Goal: Information Seeking & Learning: Learn about a topic

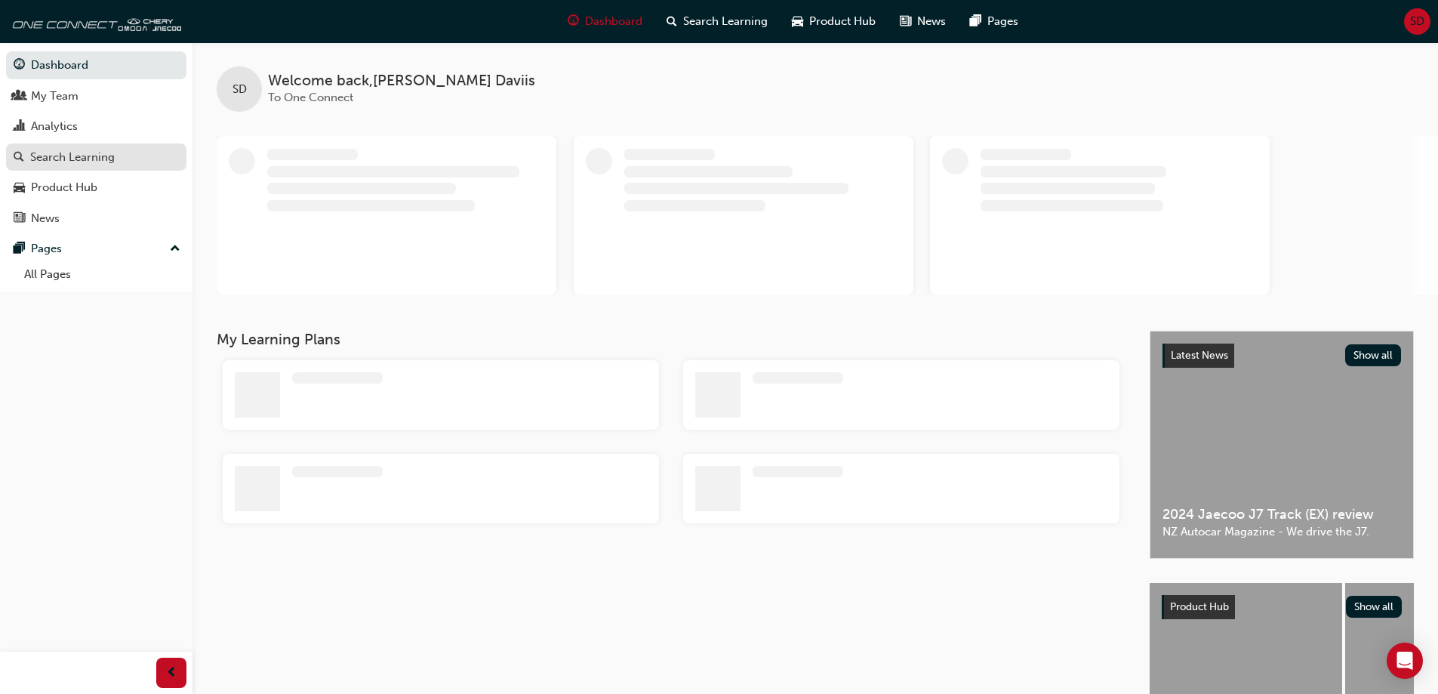
click at [73, 156] on div "Search Learning" at bounding box center [72, 157] width 85 height 17
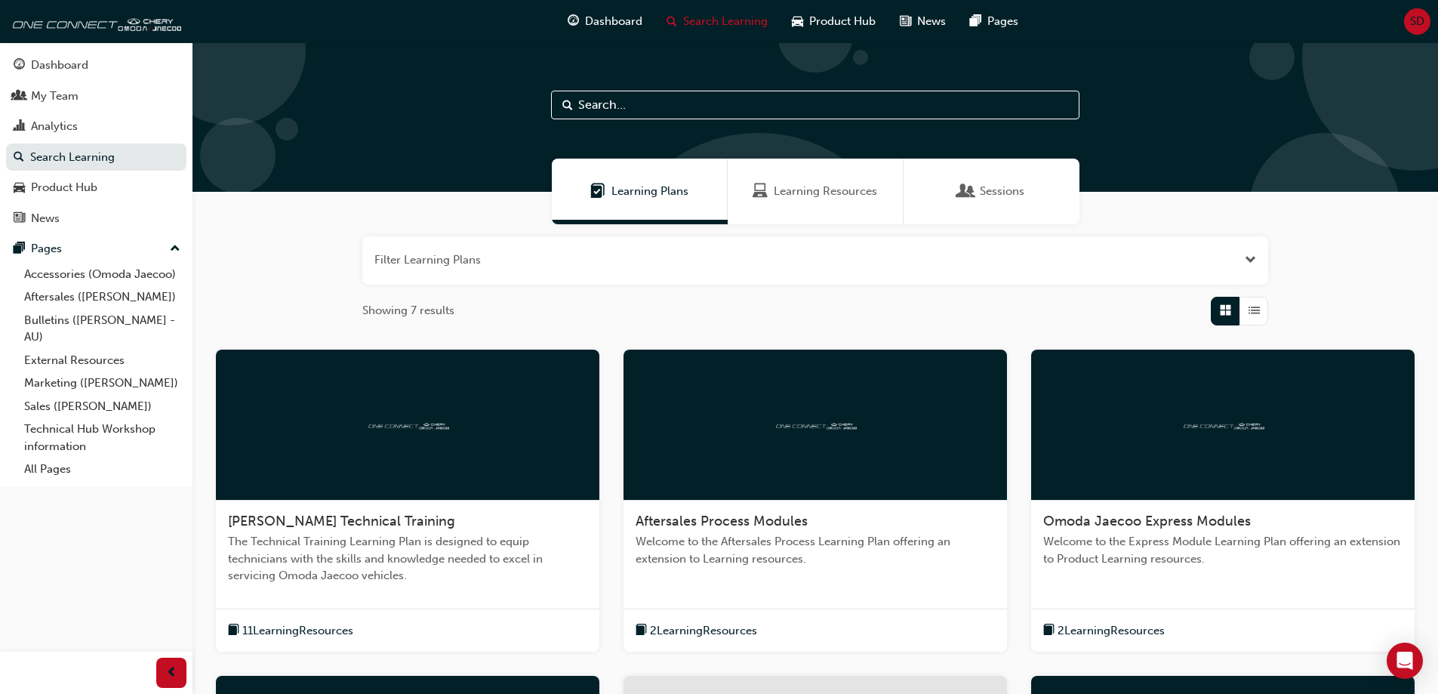
click at [755, 482] on div at bounding box center [816, 425] width 384 height 151
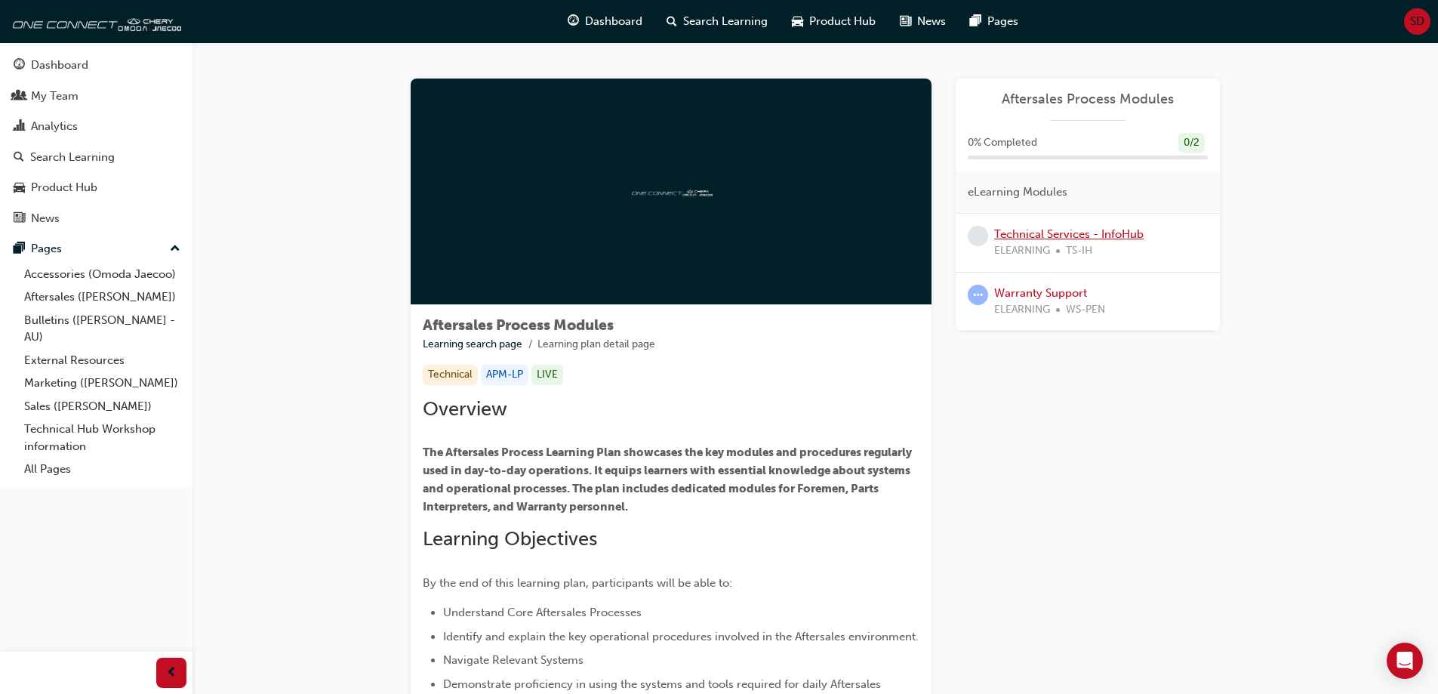
click at [1103, 232] on link "Technical Services - InfoHub" at bounding box center [1068, 234] width 149 height 14
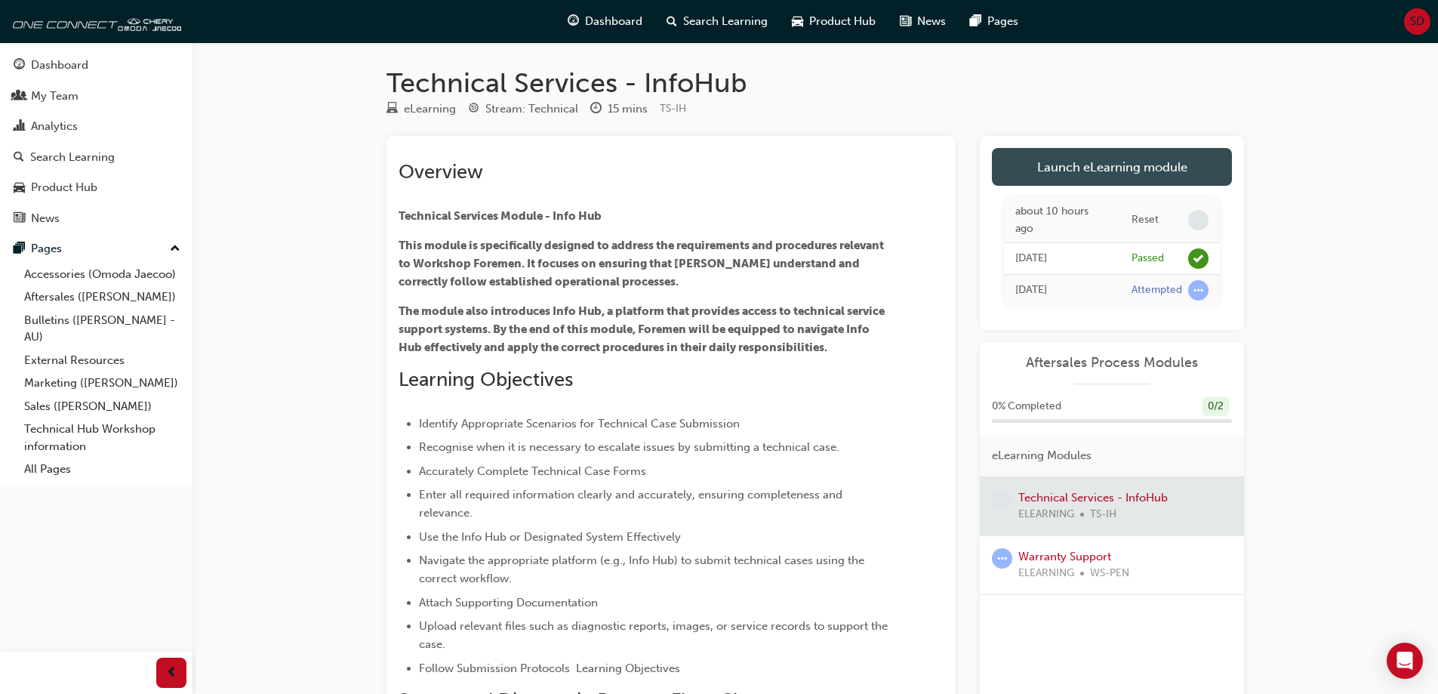
click at [1106, 164] on link "Launch eLearning module" at bounding box center [1112, 167] width 240 height 38
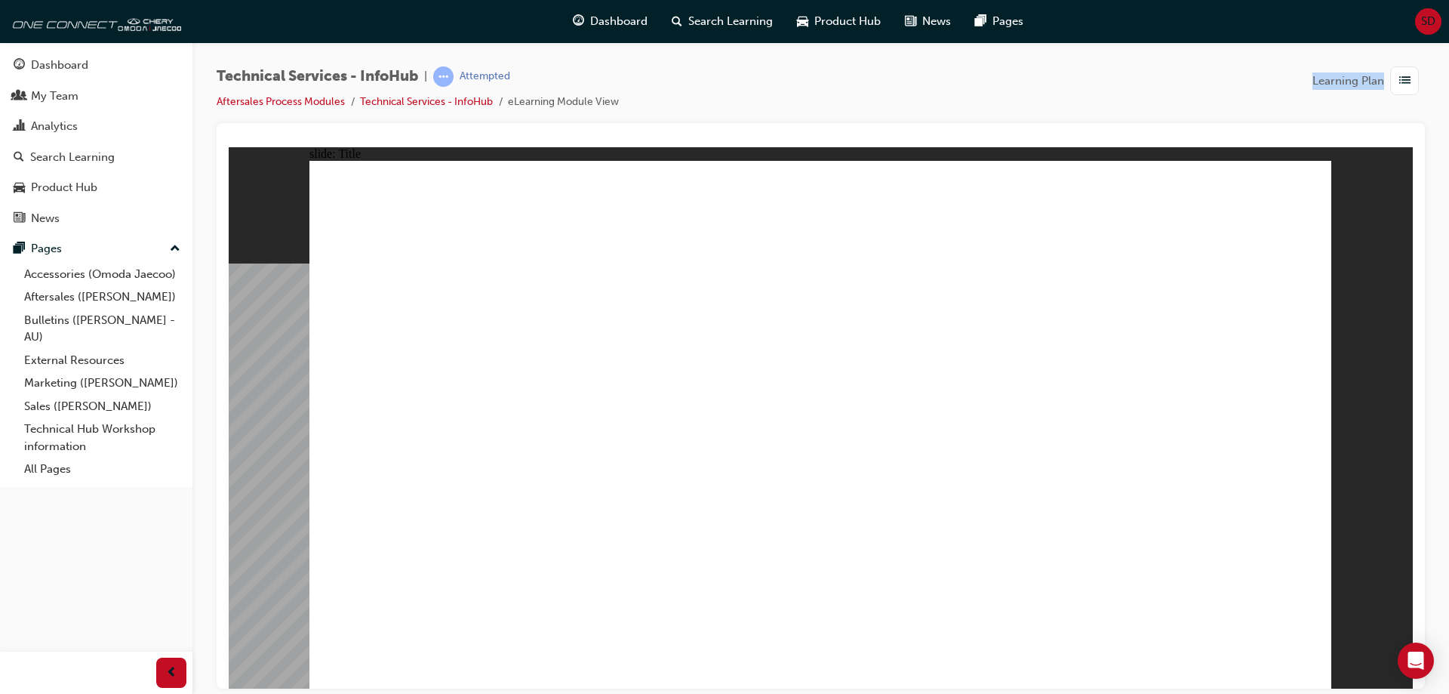
drag, startPoint x: 1320, startPoint y: 116, endPoint x: 1282, endPoint y: 43, distance: 82.7
click at [1283, 44] on div "Technical Services - InfoHub | Attempted Aftersales Process Modules Technical S…" at bounding box center [821, 349] width 1257 height 614
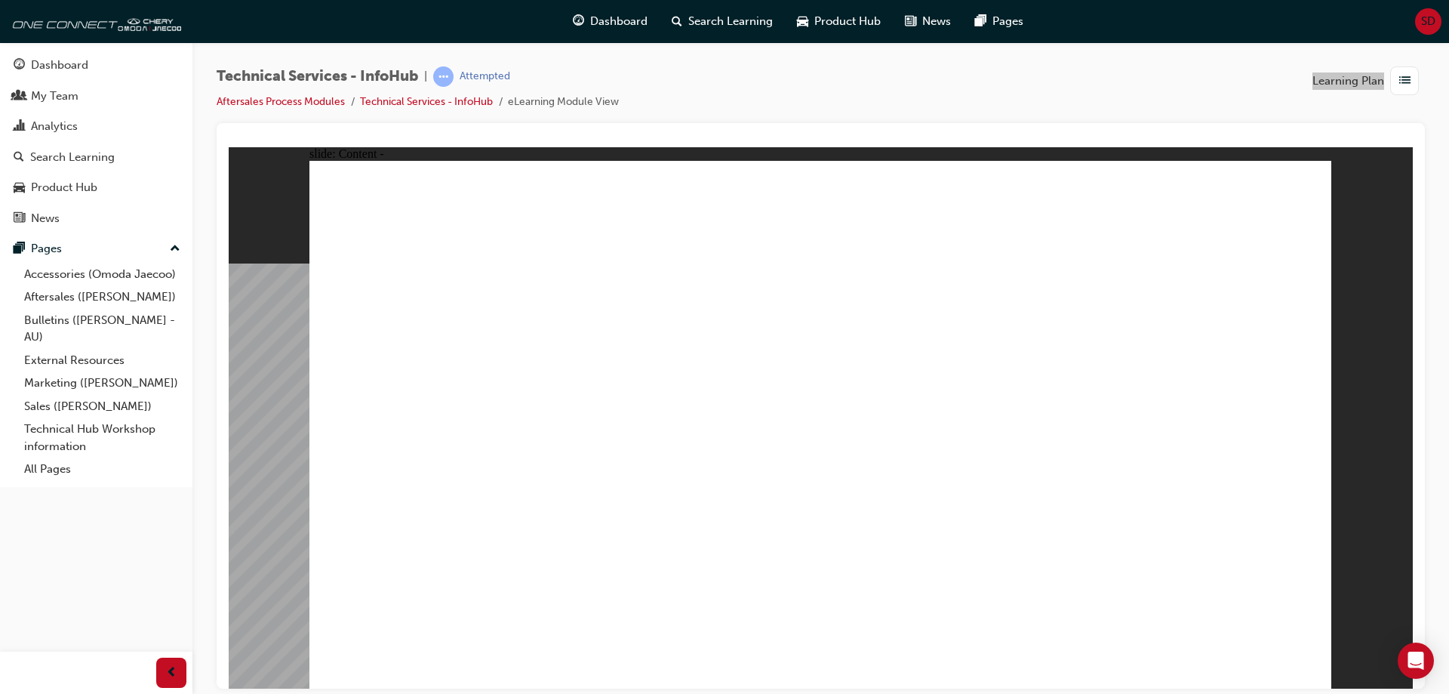
drag, startPoint x: 1297, startPoint y: 652, endPoint x: 1304, endPoint y: 665, distance: 15.2
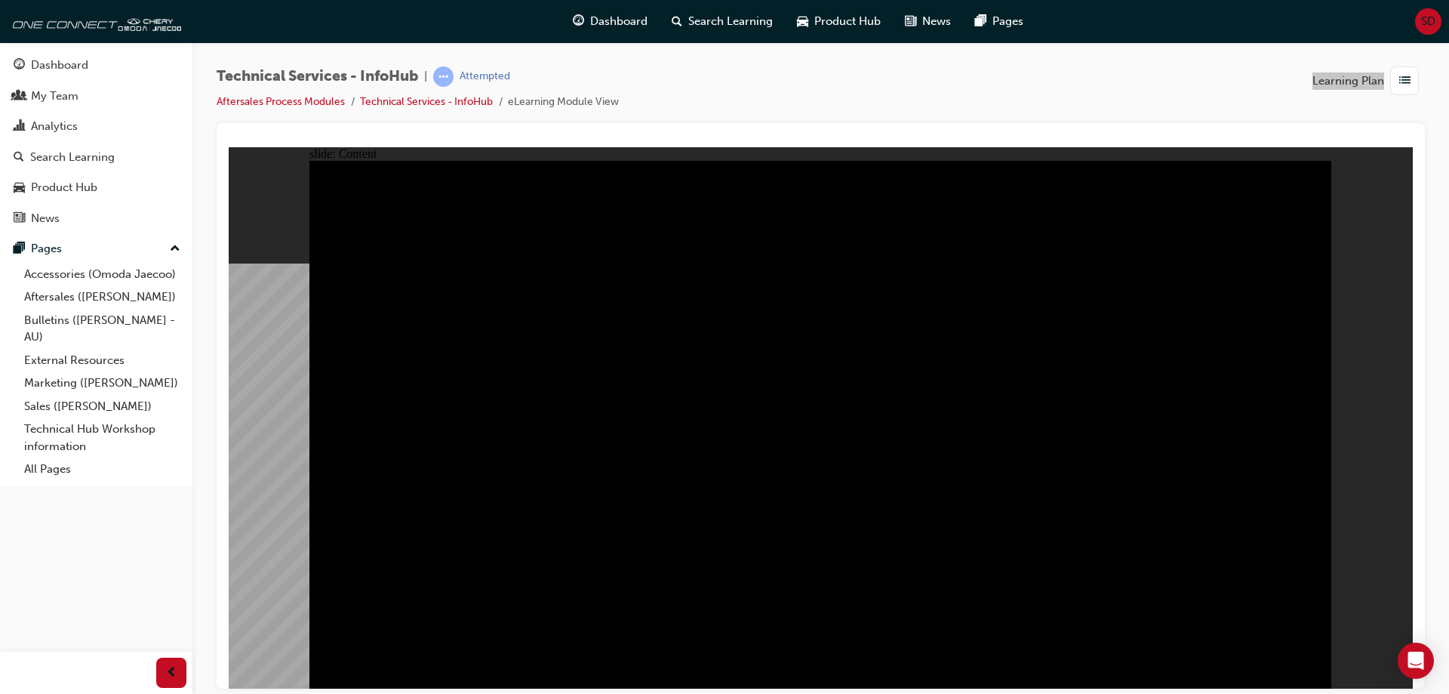
drag, startPoint x: 446, startPoint y: 353, endPoint x: 453, endPoint y: 325, distance: 28.7
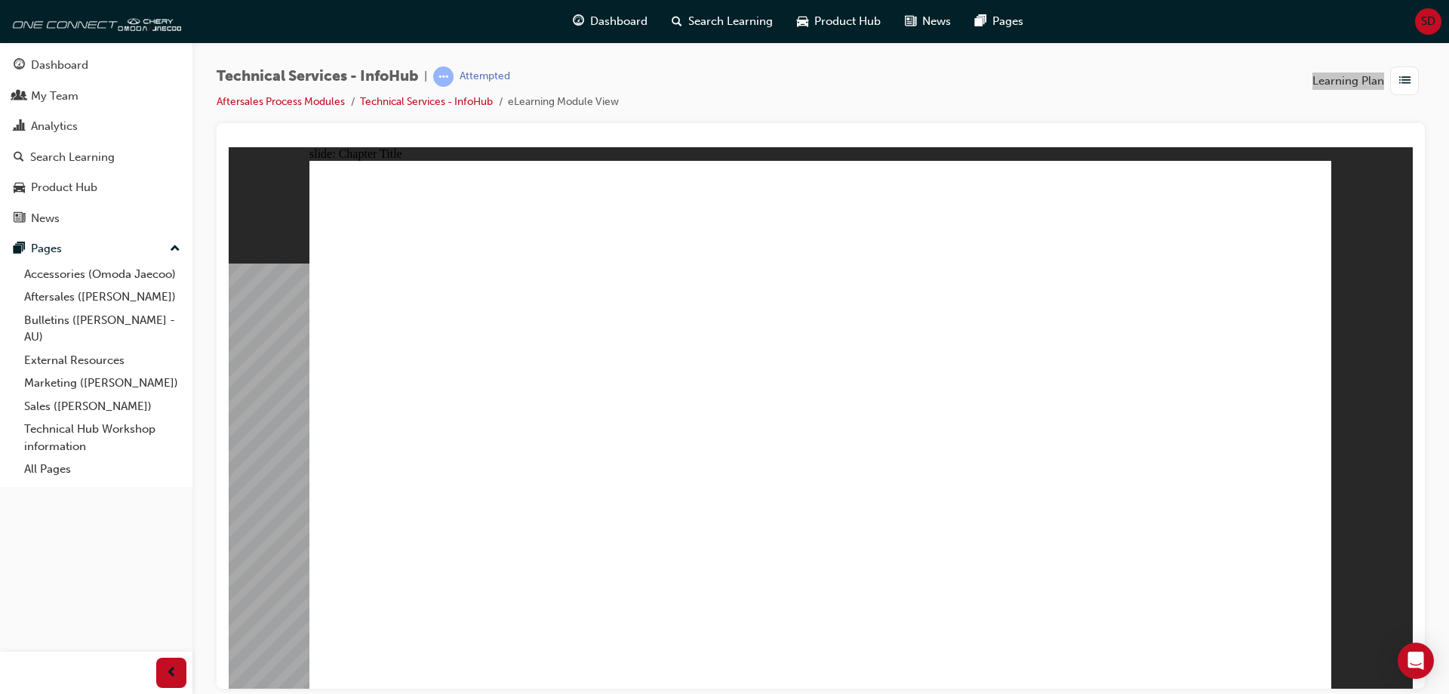
radio input "true"
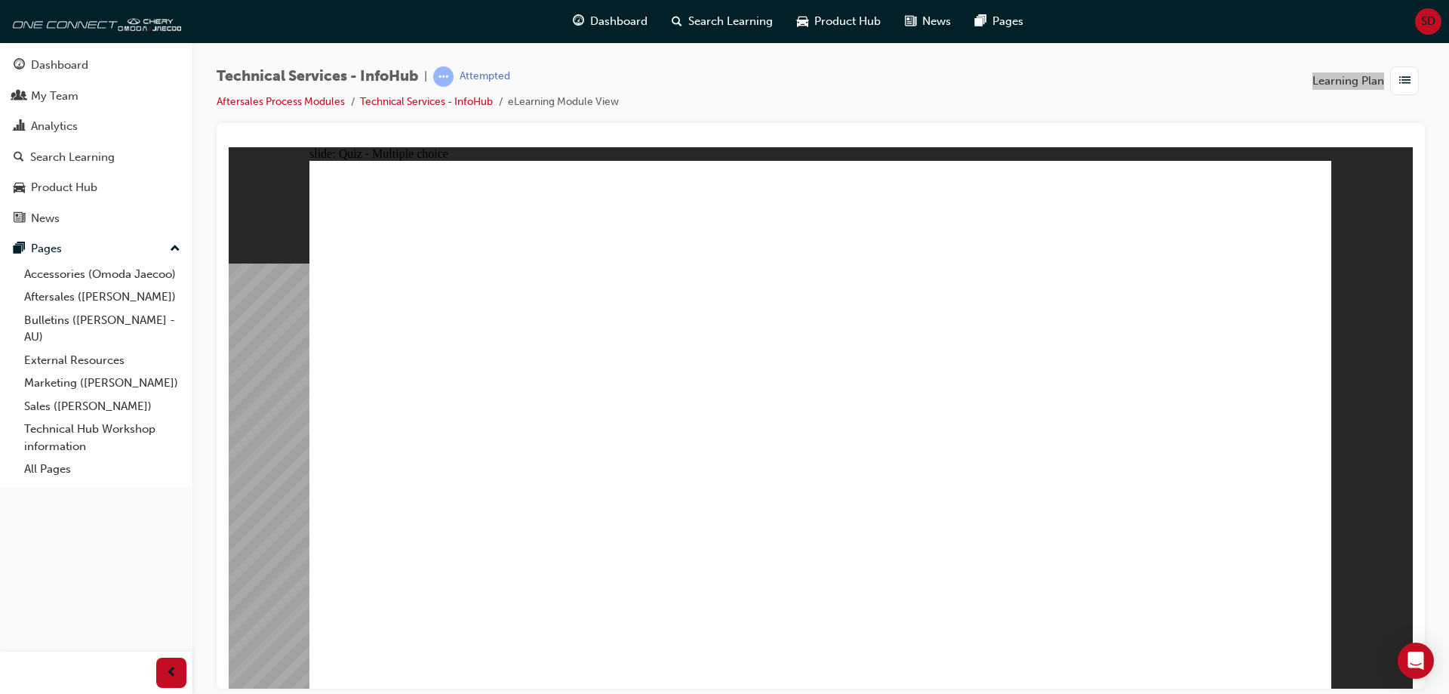
radio input "true"
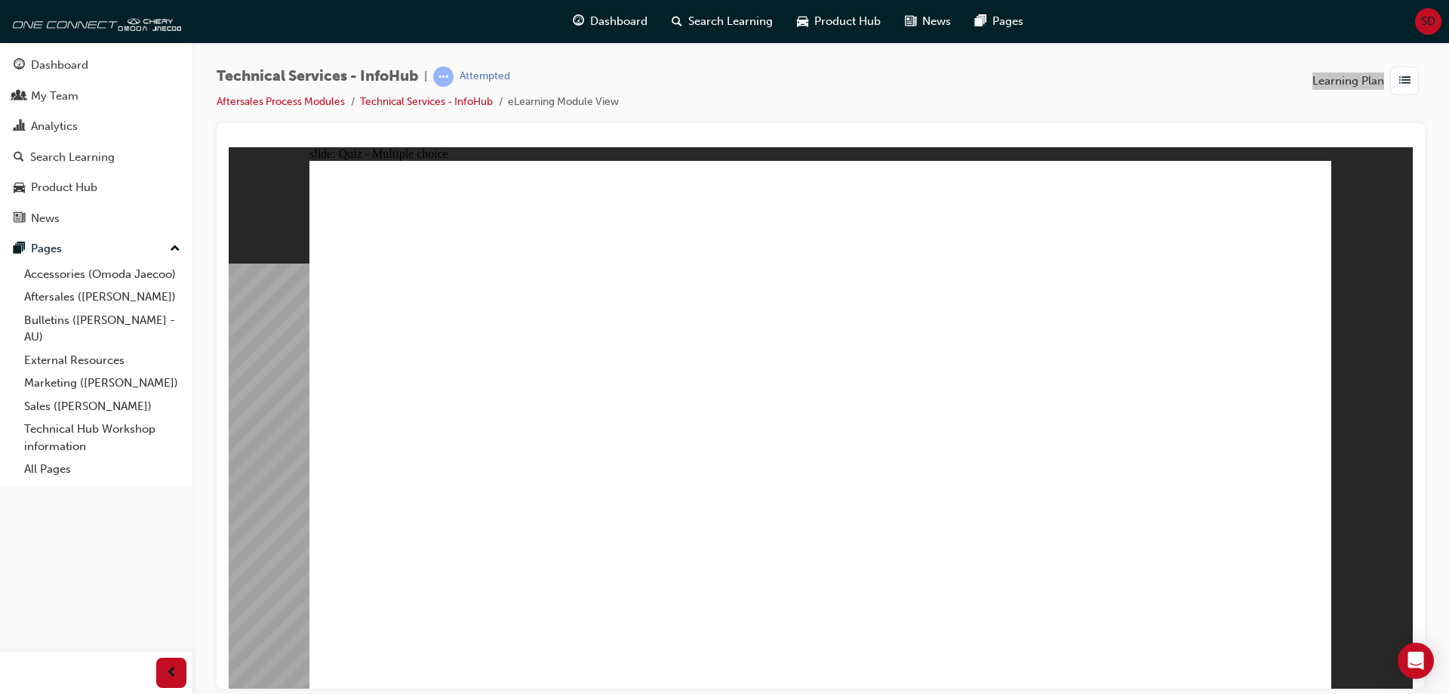
radio input "true"
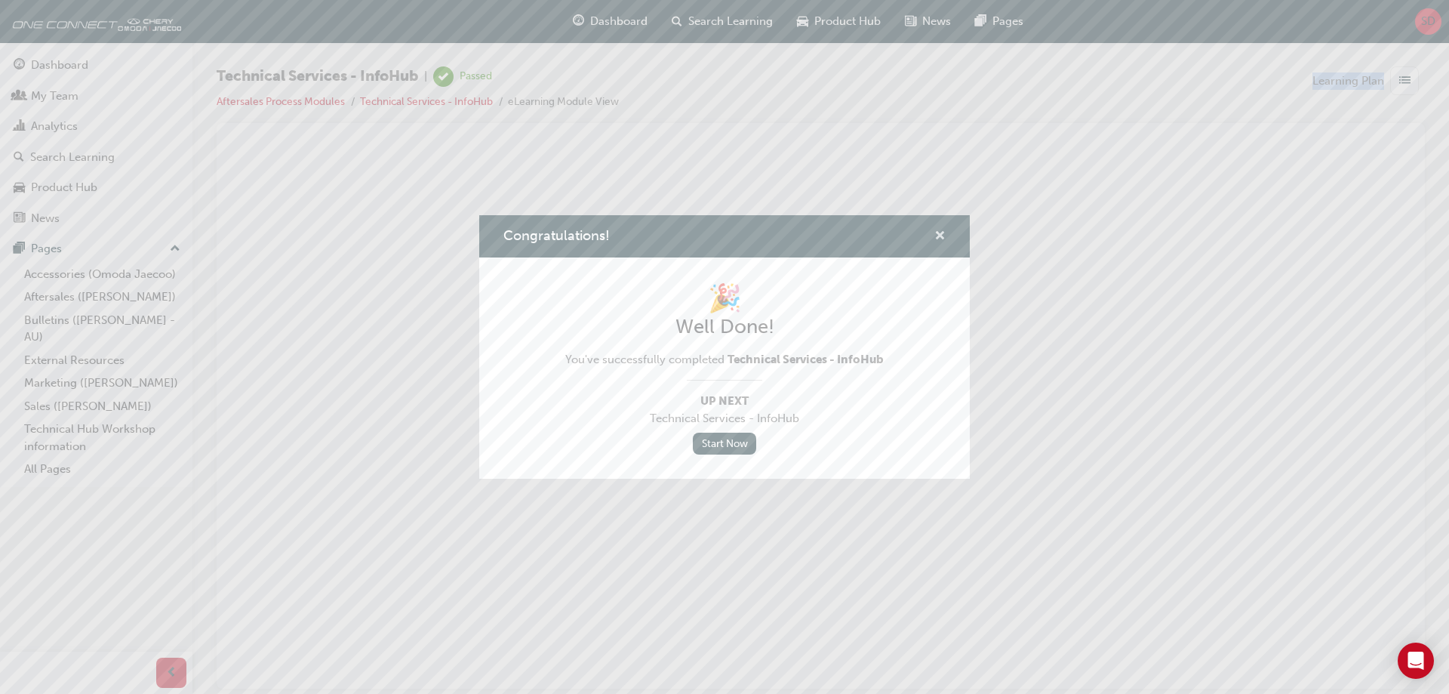
click at [944, 233] on span "cross-icon" at bounding box center [940, 237] width 11 height 14
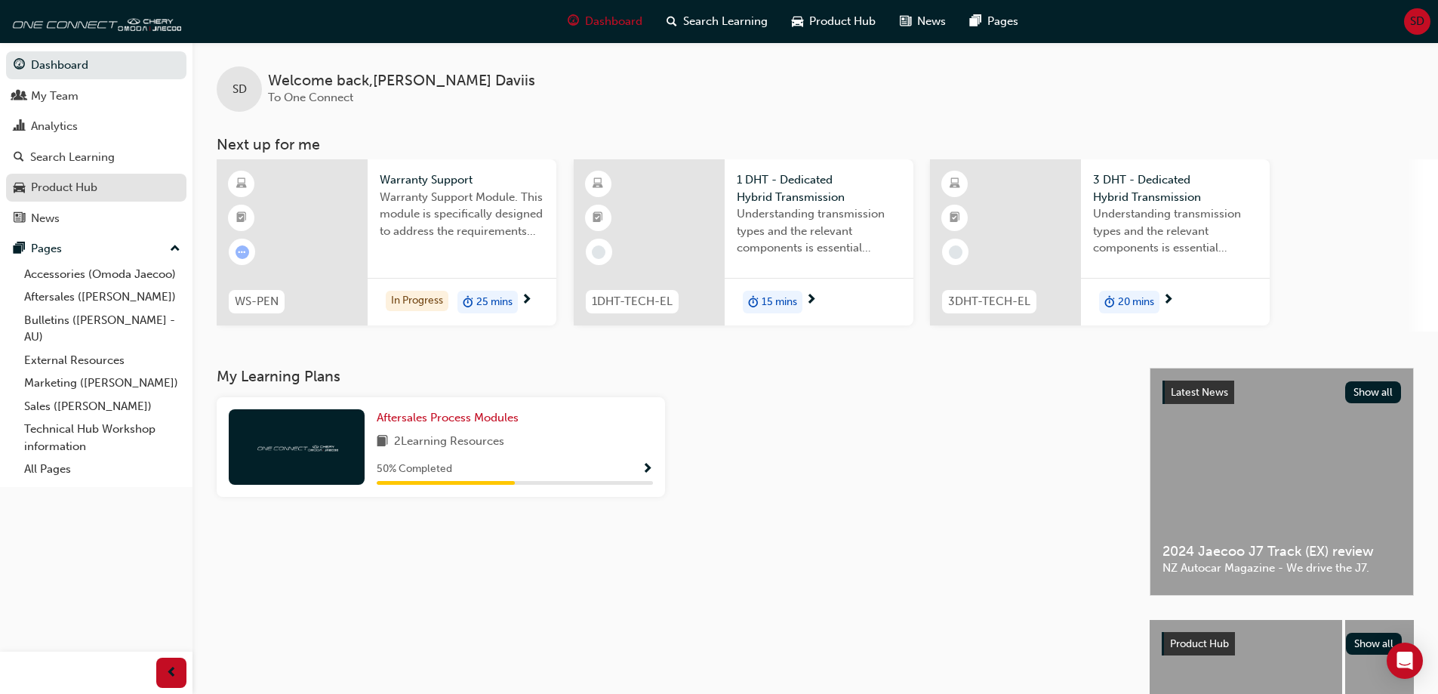
click at [79, 183] on div "Product Hub" at bounding box center [64, 187] width 66 height 17
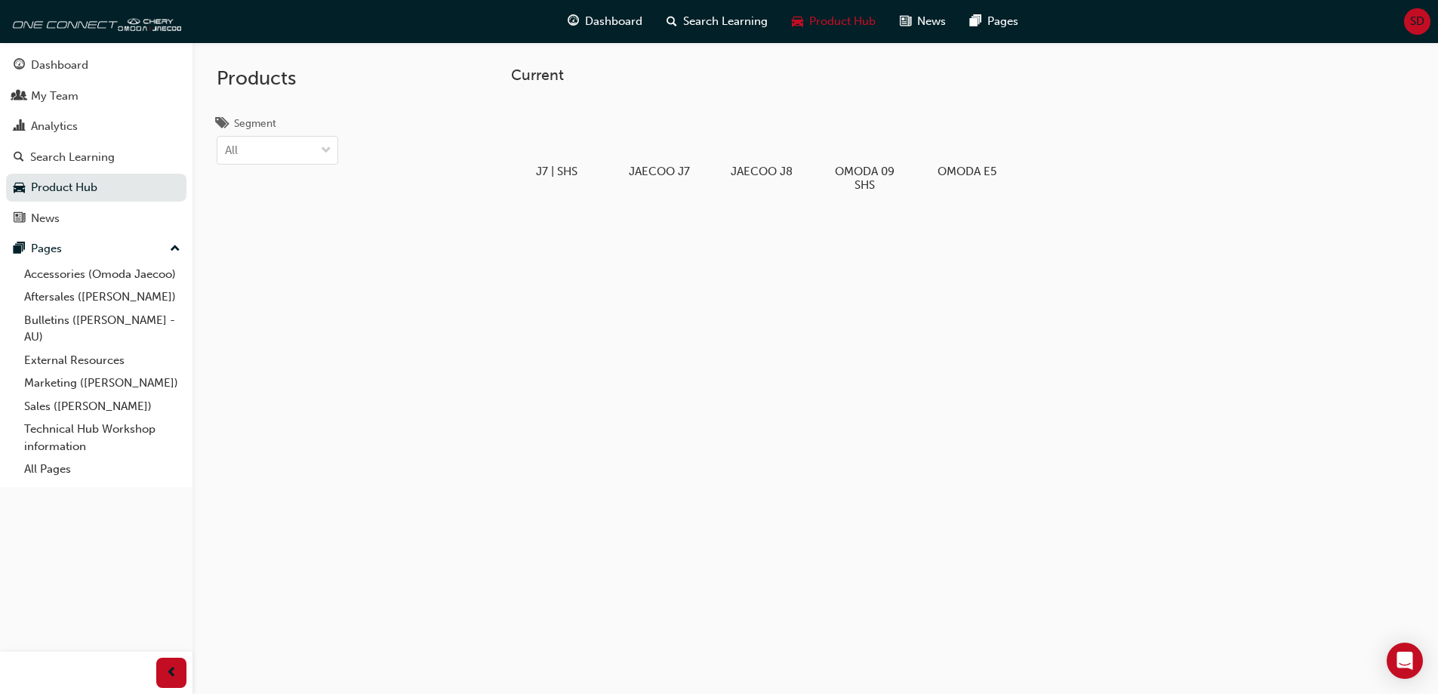
click at [173, 248] on span "up-icon" at bounding box center [175, 249] width 11 height 20
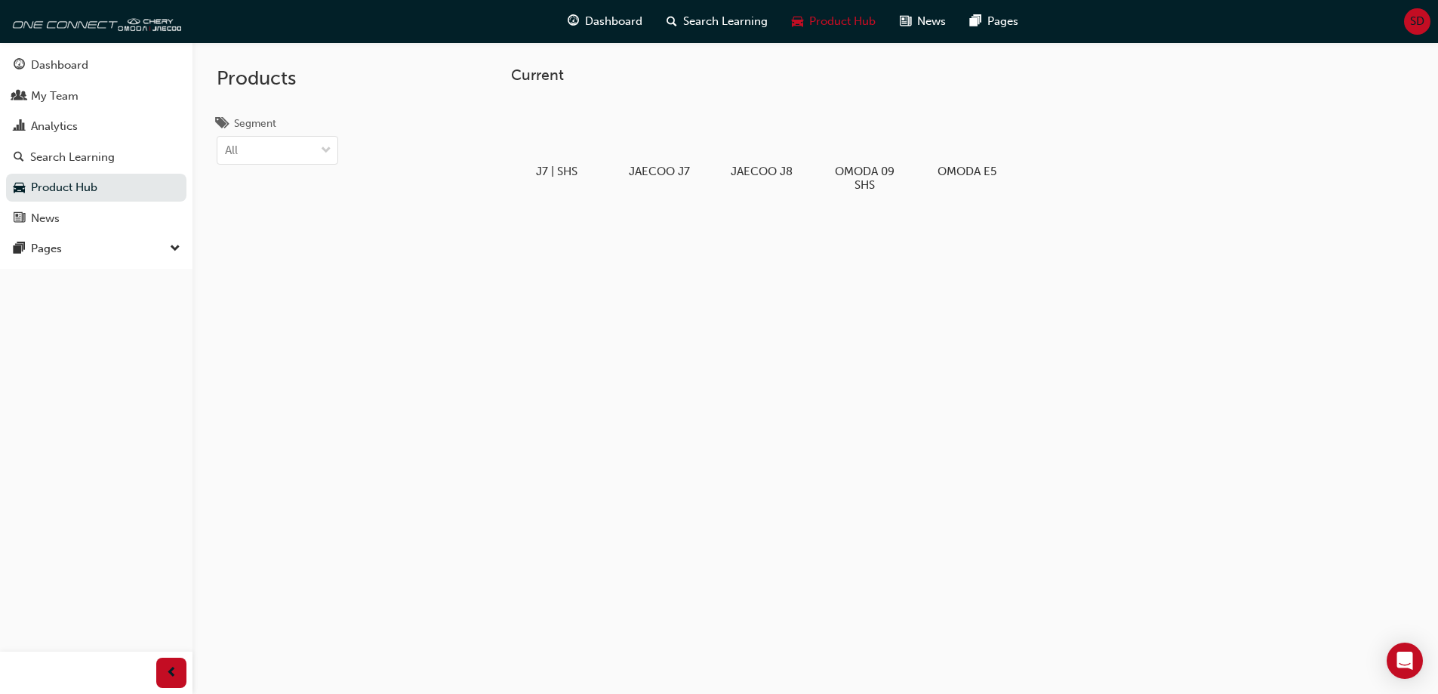
click at [173, 248] on span "down-icon" at bounding box center [175, 249] width 11 height 20
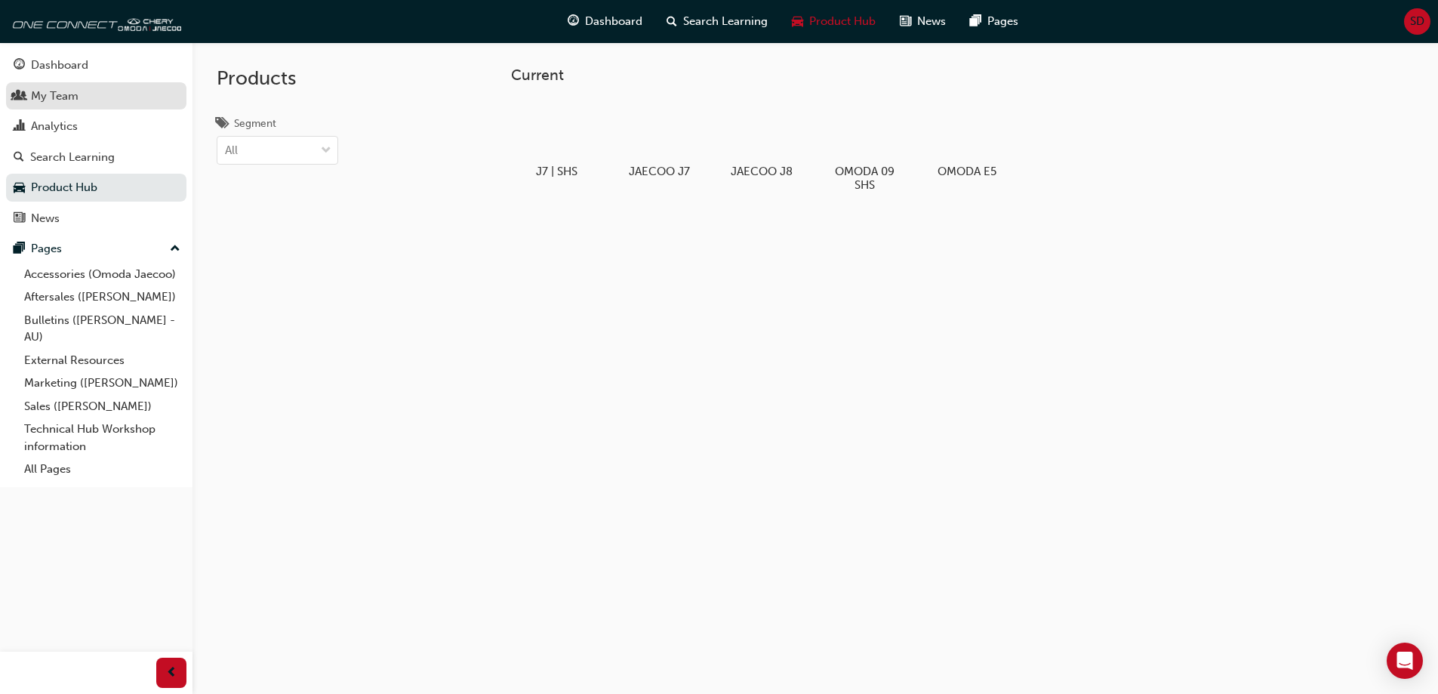
click at [62, 94] on div "My Team" at bounding box center [55, 96] width 48 height 17
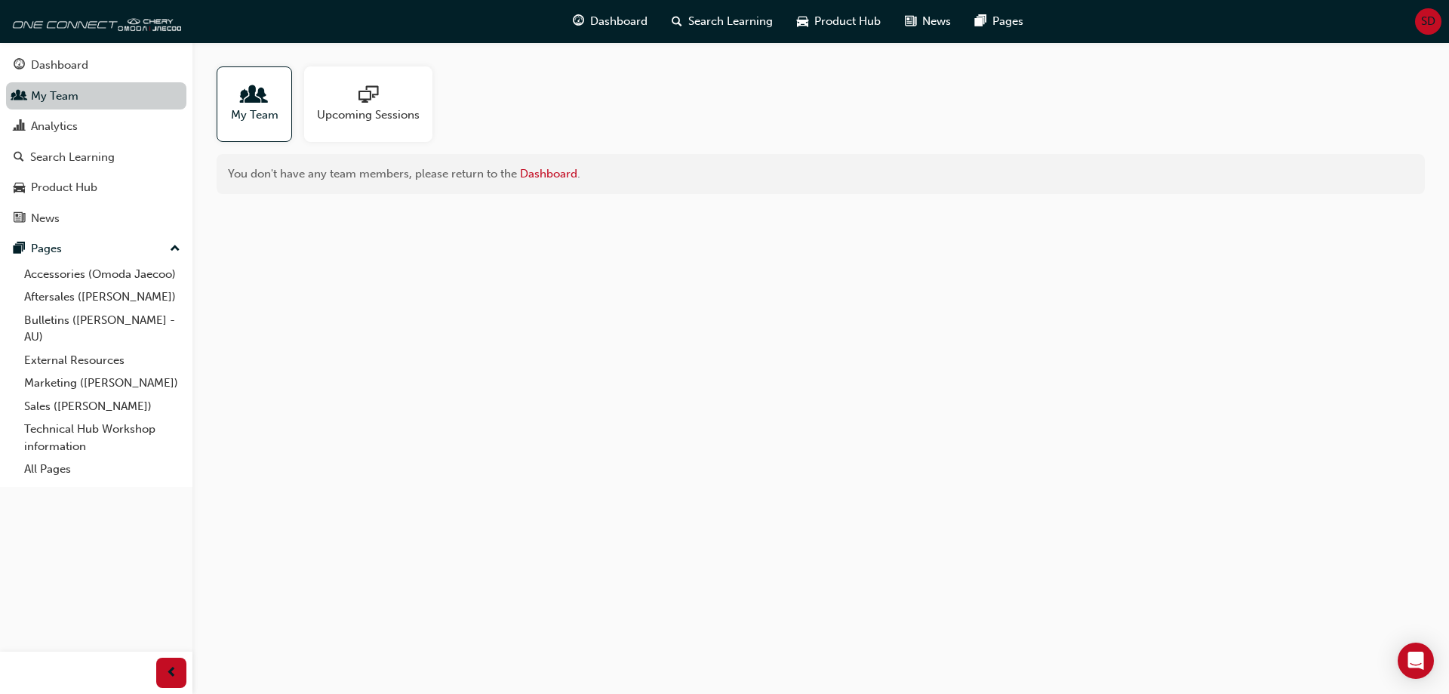
click at [62, 94] on link "My Team" at bounding box center [96, 96] width 180 height 28
click at [51, 186] on div "Product Hub" at bounding box center [64, 187] width 66 height 17
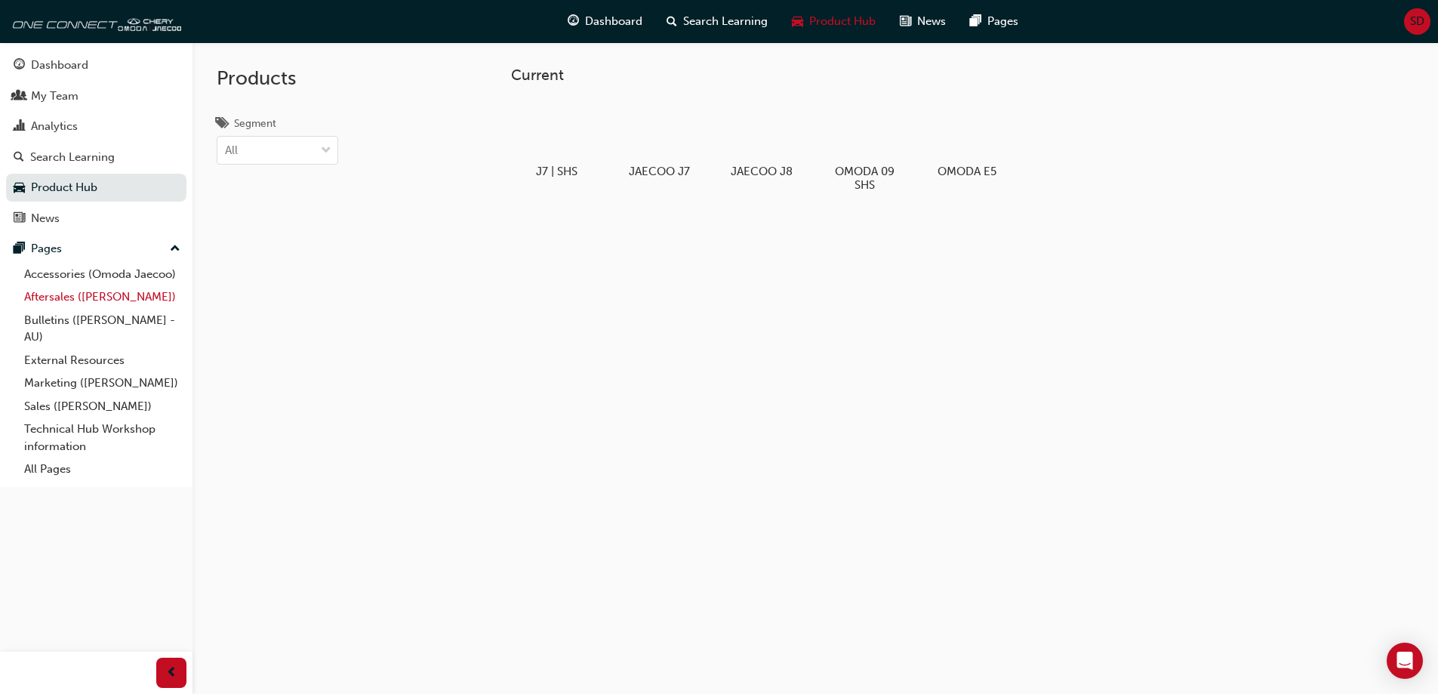
click at [68, 294] on link "Aftersales ([PERSON_NAME])" at bounding box center [102, 296] width 168 height 23
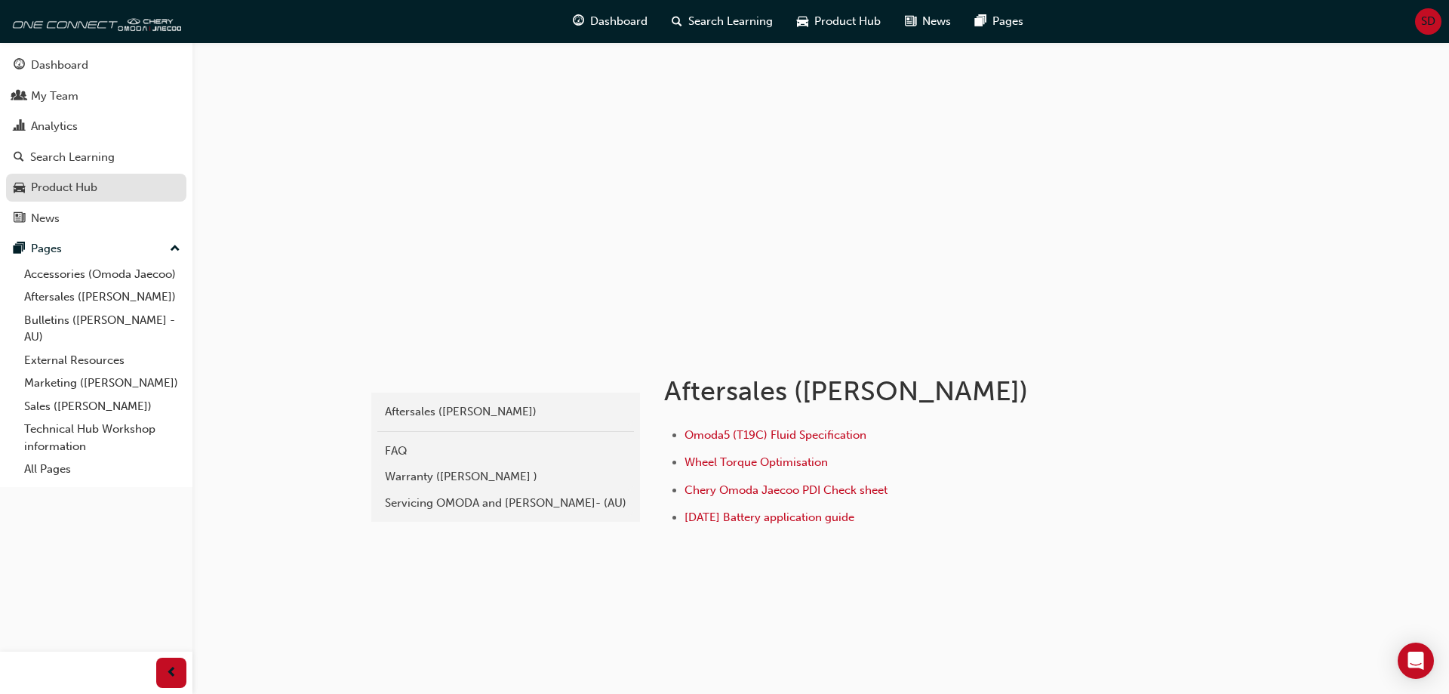
click at [87, 186] on div "Product Hub" at bounding box center [64, 187] width 66 height 17
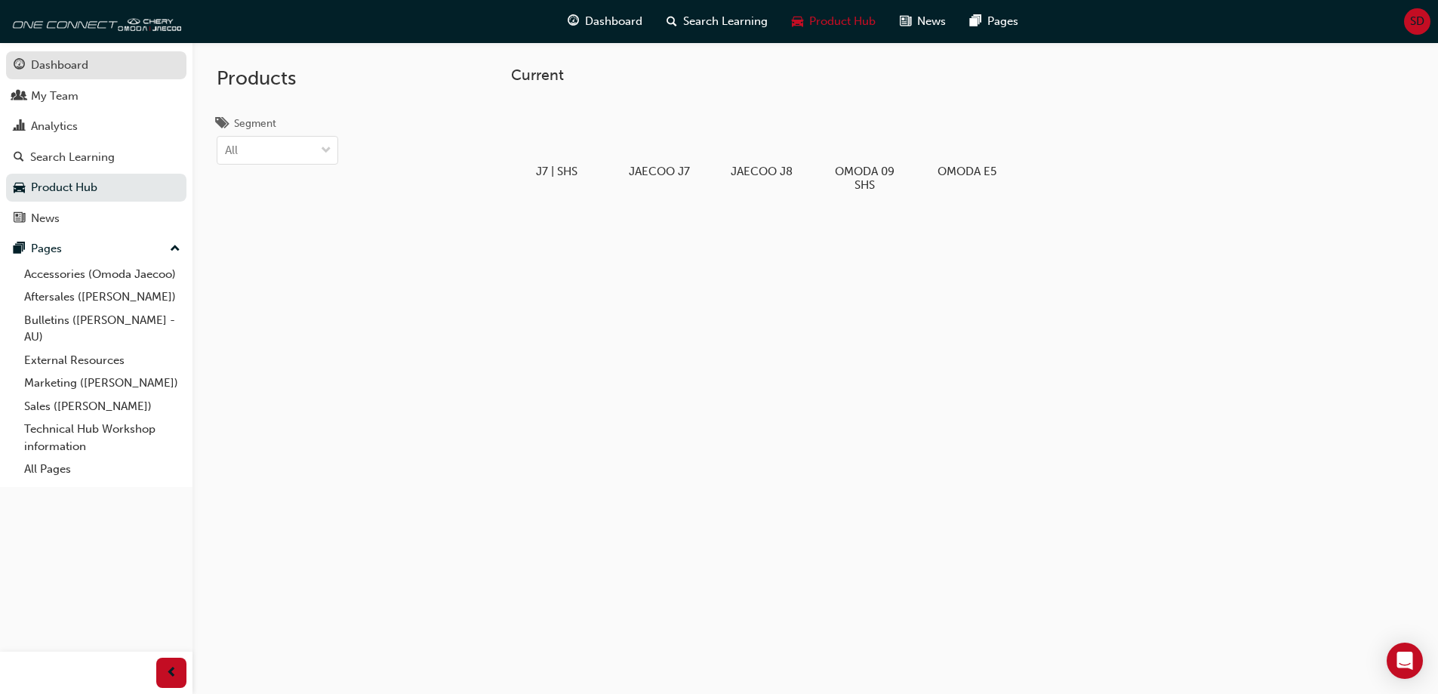
click at [72, 66] on div "Dashboard" at bounding box center [59, 65] width 57 height 17
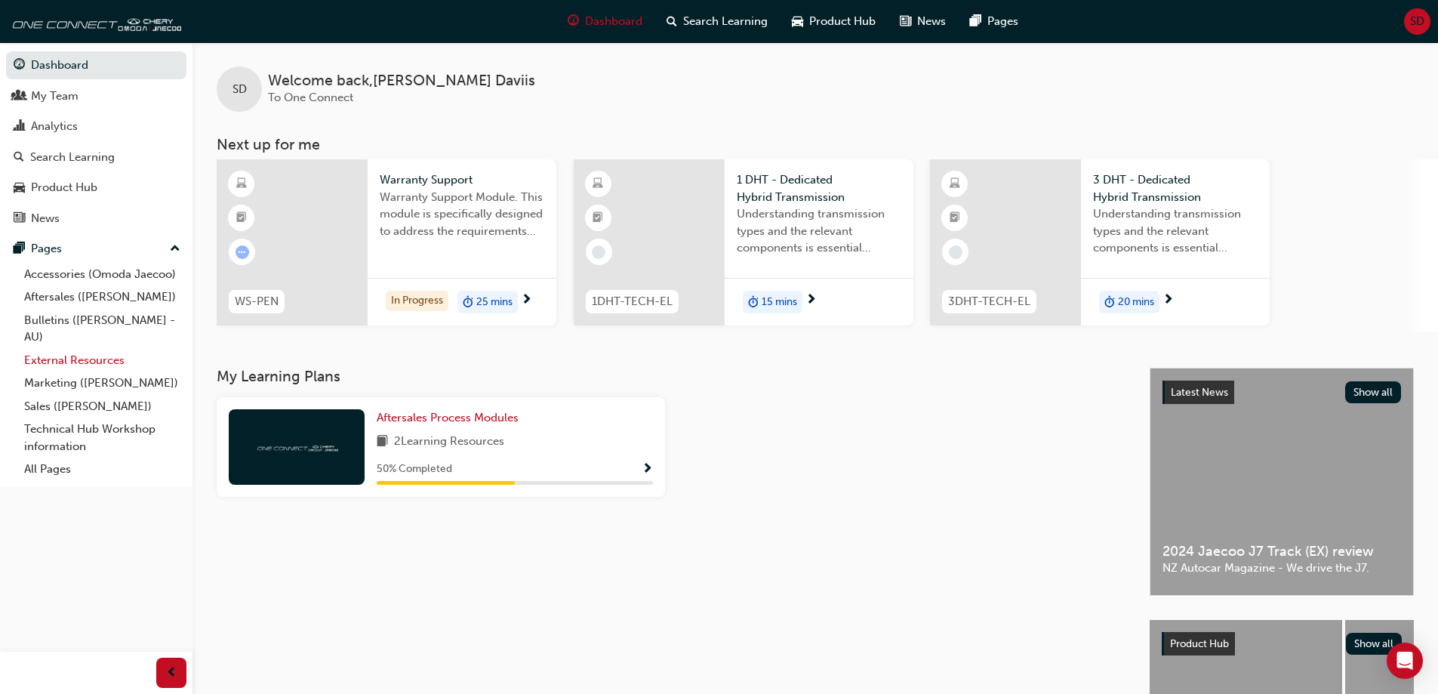
click at [66, 356] on link "External Resources" at bounding box center [102, 360] width 168 height 23
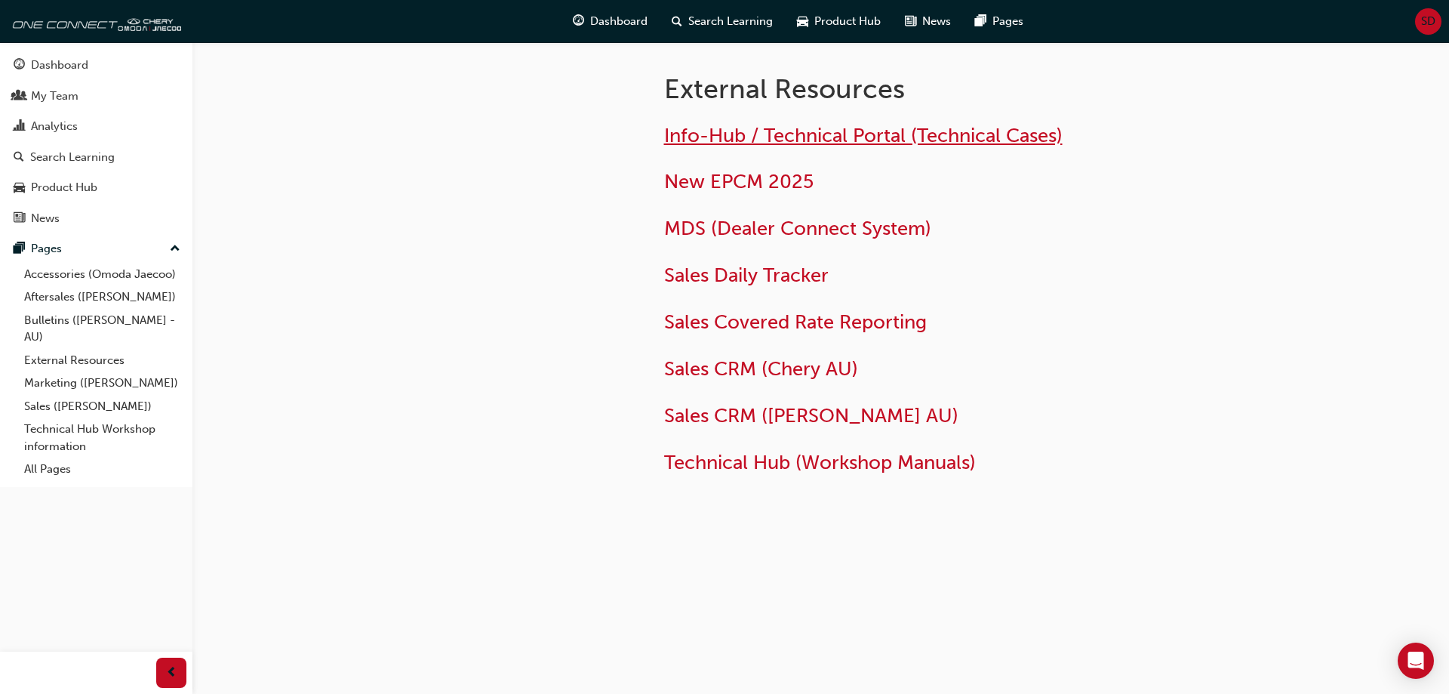
click at [812, 134] on span "Info-Hub / Technical Portal (Technical Cases)" at bounding box center [863, 135] width 399 height 23
click at [710, 137] on span "Info-Hub / Technical Portal (Technical Cases)" at bounding box center [863, 135] width 399 height 23
click at [727, 140] on span "Info-Hub / Technical Portal (Technical Cases)" at bounding box center [863, 135] width 399 height 23
